Goal: Find specific page/section: Find specific page/section

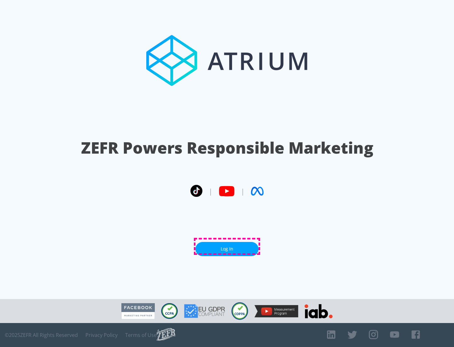
click at [227, 246] on link "Log In" at bounding box center [226, 249] width 63 height 14
